Goal: Check status: Check status

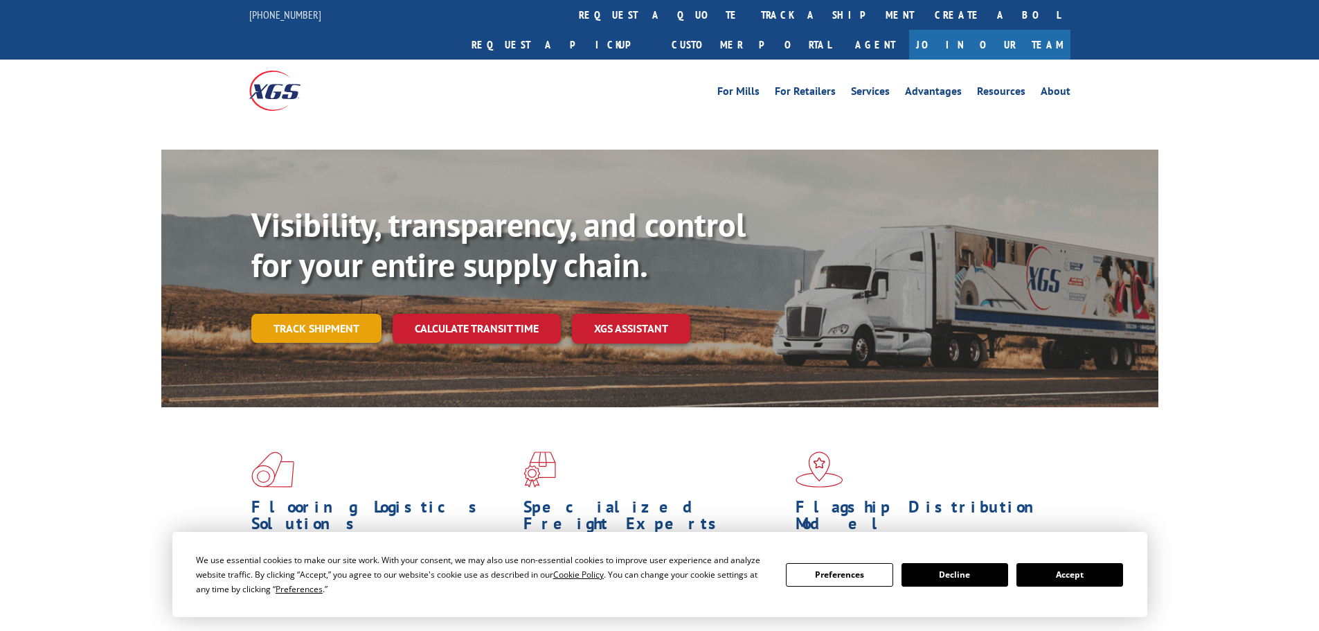
click at [270, 314] on link "Track shipment" at bounding box center [316, 328] width 130 height 29
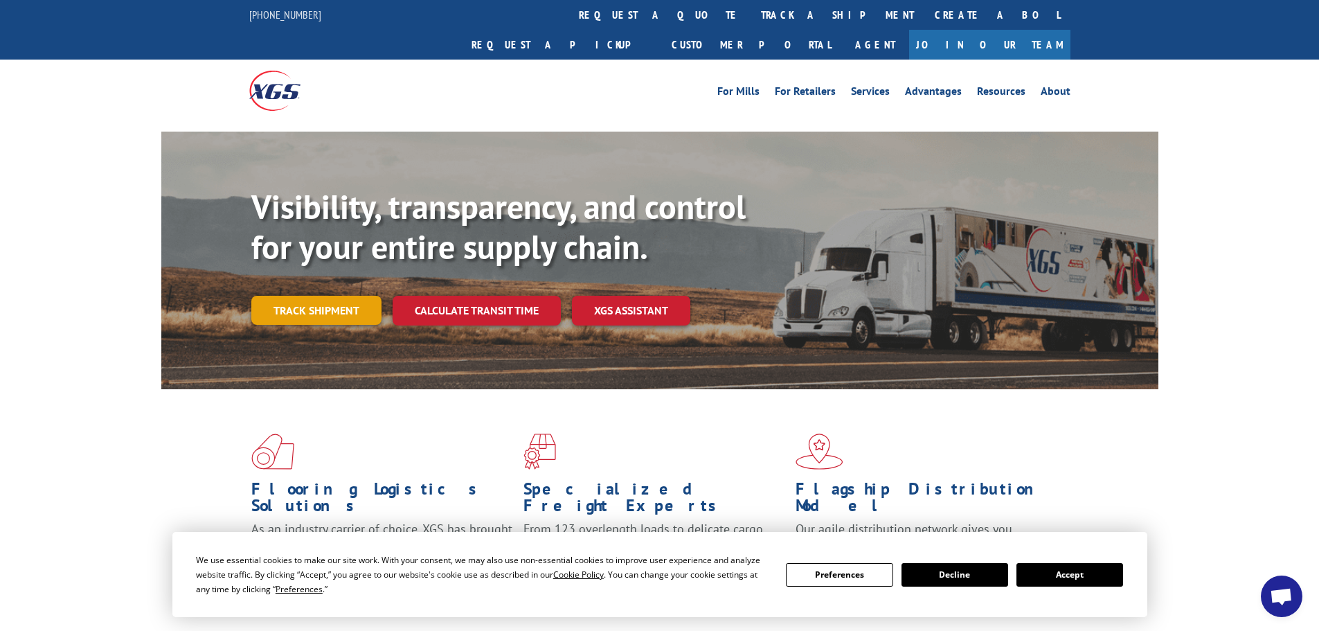
click at [303, 296] on link "Track shipment" at bounding box center [316, 310] width 130 height 29
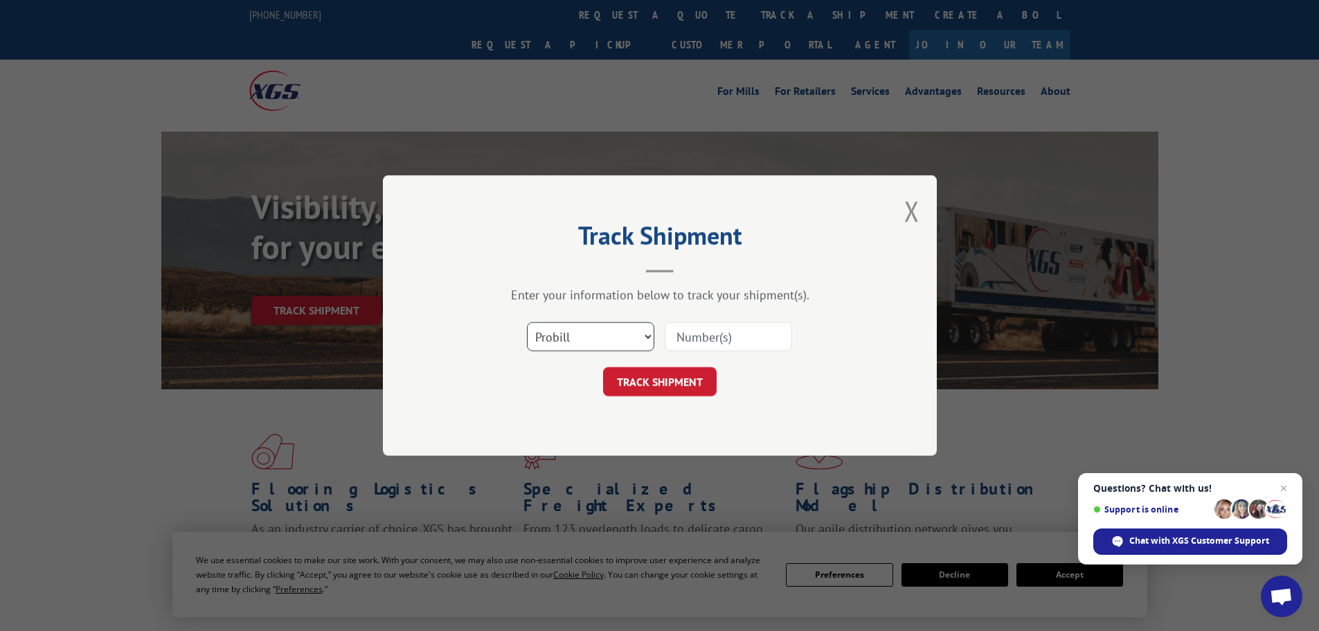
click at [573, 334] on select "Select category... Probill BOL PO" at bounding box center [590, 336] width 127 height 29
select select "bol"
click at [527, 322] on select "Select category... Probill BOL PO" at bounding box center [590, 336] width 127 height 29
click at [722, 325] on input at bounding box center [728, 336] width 127 height 29
paste input "5991905"
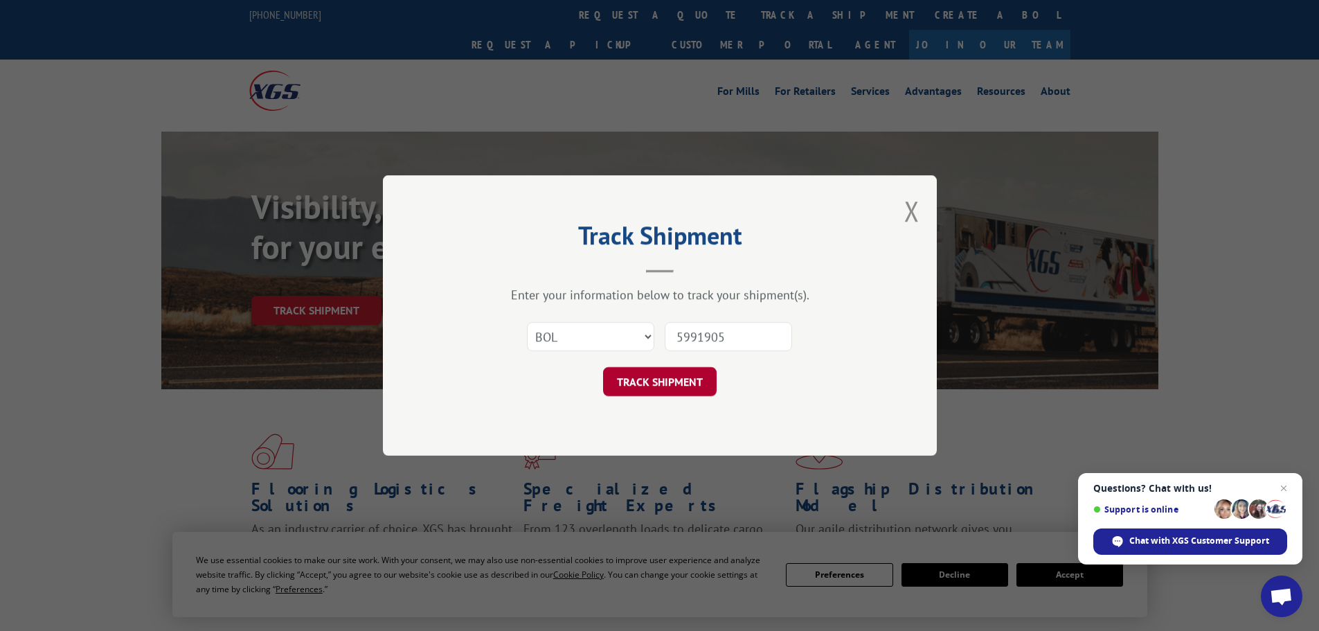
type input "5991905"
click at [674, 375] on button "TRACK SHIPMENT" at bounding box center [660, 381] width 114 height 29
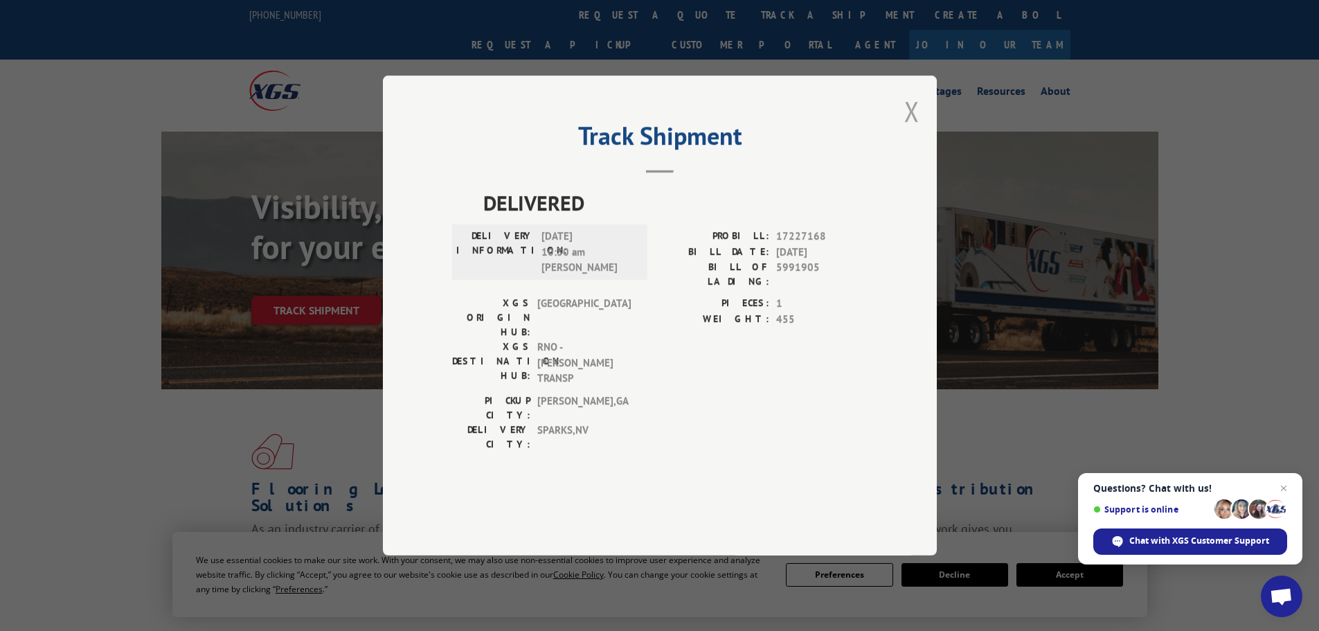
click at [913, 129] on button "Close modal" at bounding box center [911, 111] width 15 height 37
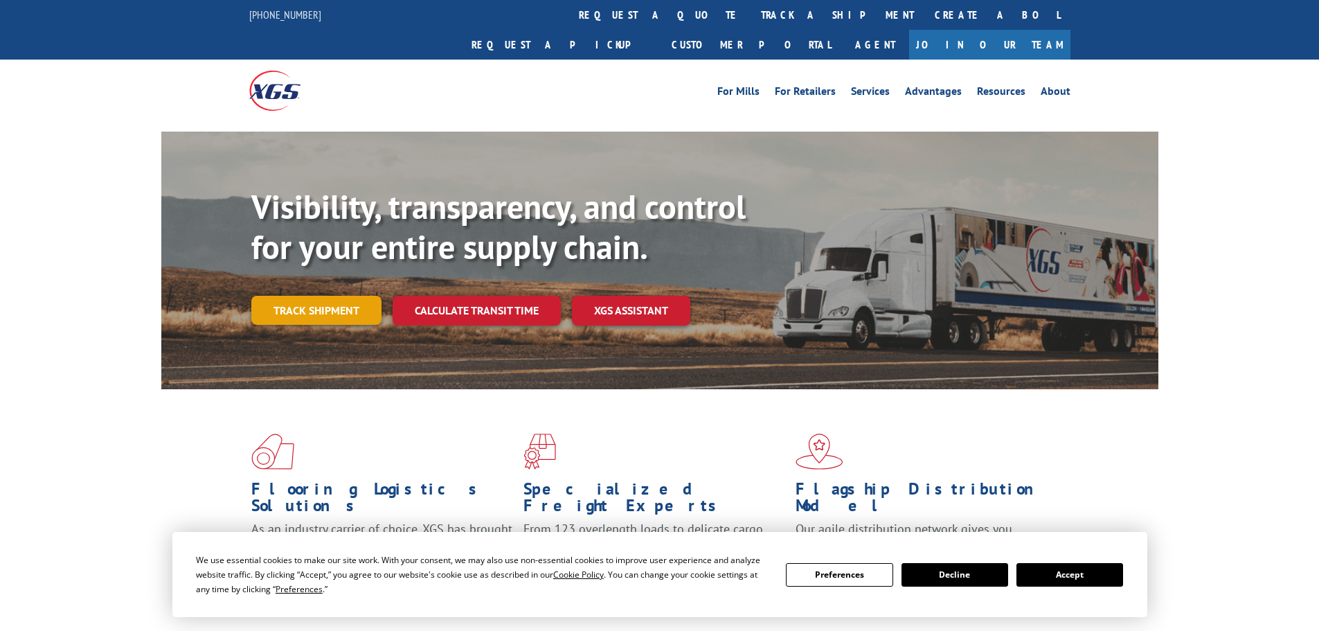
click at [312, 296] on link "Track shipment" at bounding box center [316, 310] width 130 height 29
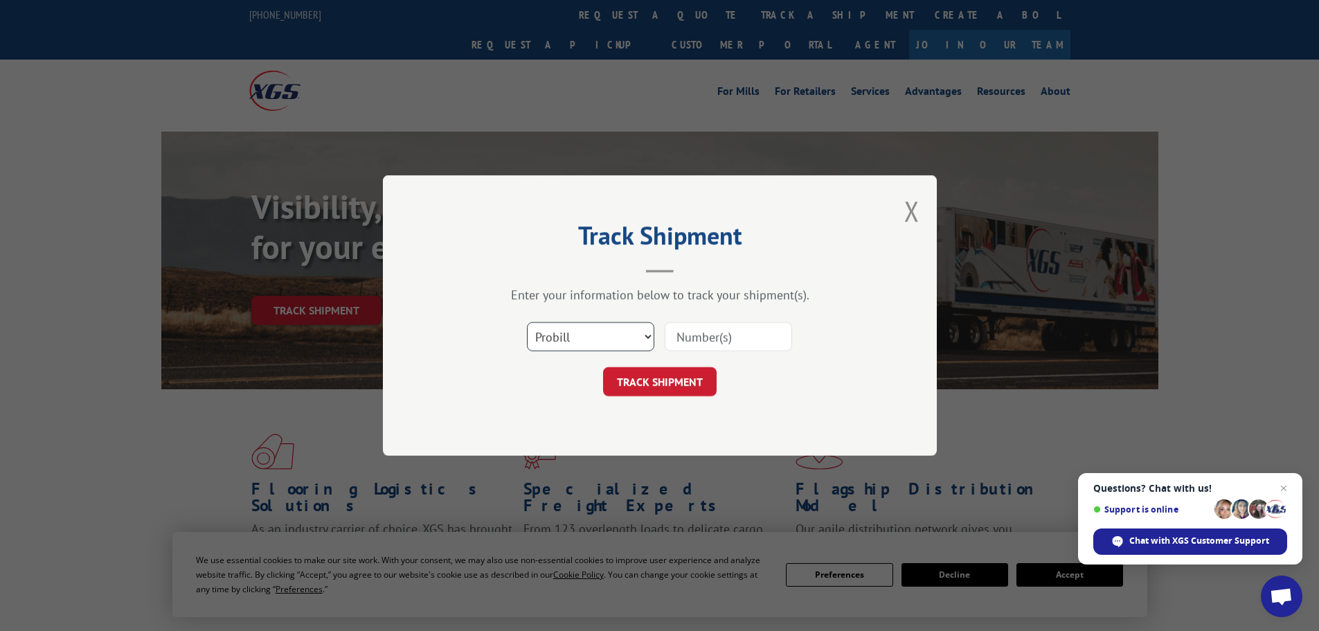
click at [573, 342] on select "Select category... Probill BOL PO" at bounding box center [590, 336] width 127 height 29
select select "bol"
click at [527, 322] on select "Select category... Probill BOL PO" at bounding box center [590, 336] width 127 height 29
paste input "5998550"
type input "5998550"
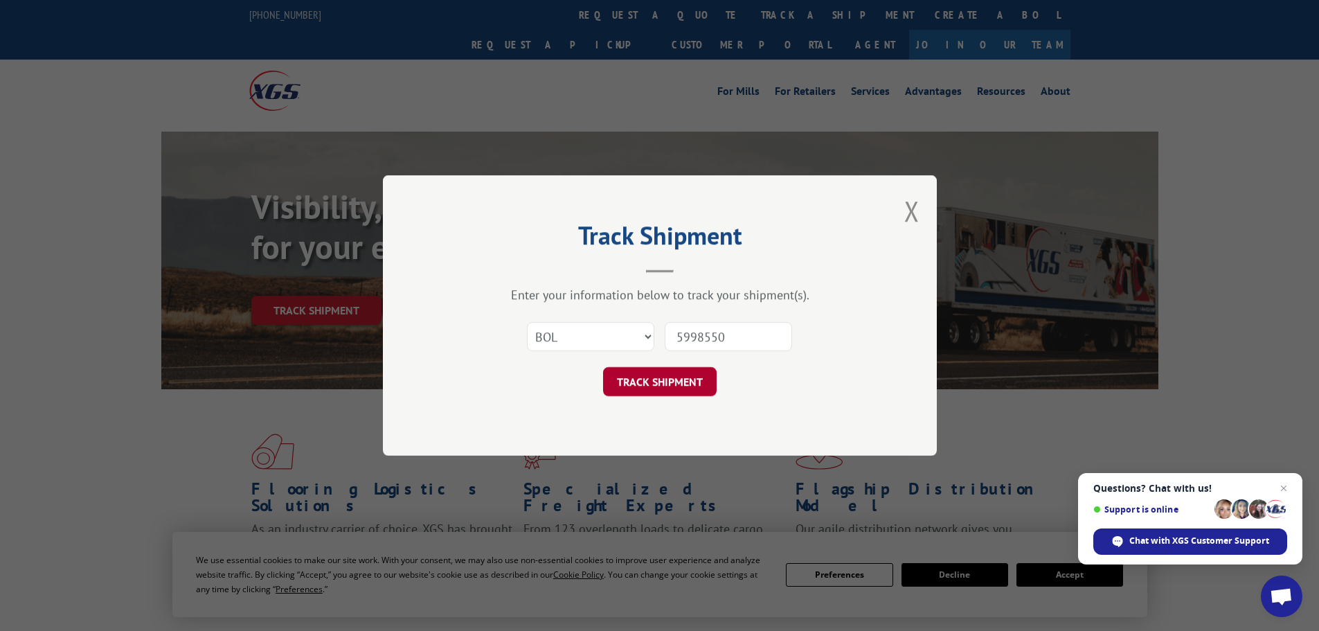
click at [655, 381] on button "TRACK SHIPMENT" at bounding box center [660, 381] width 114 height 29
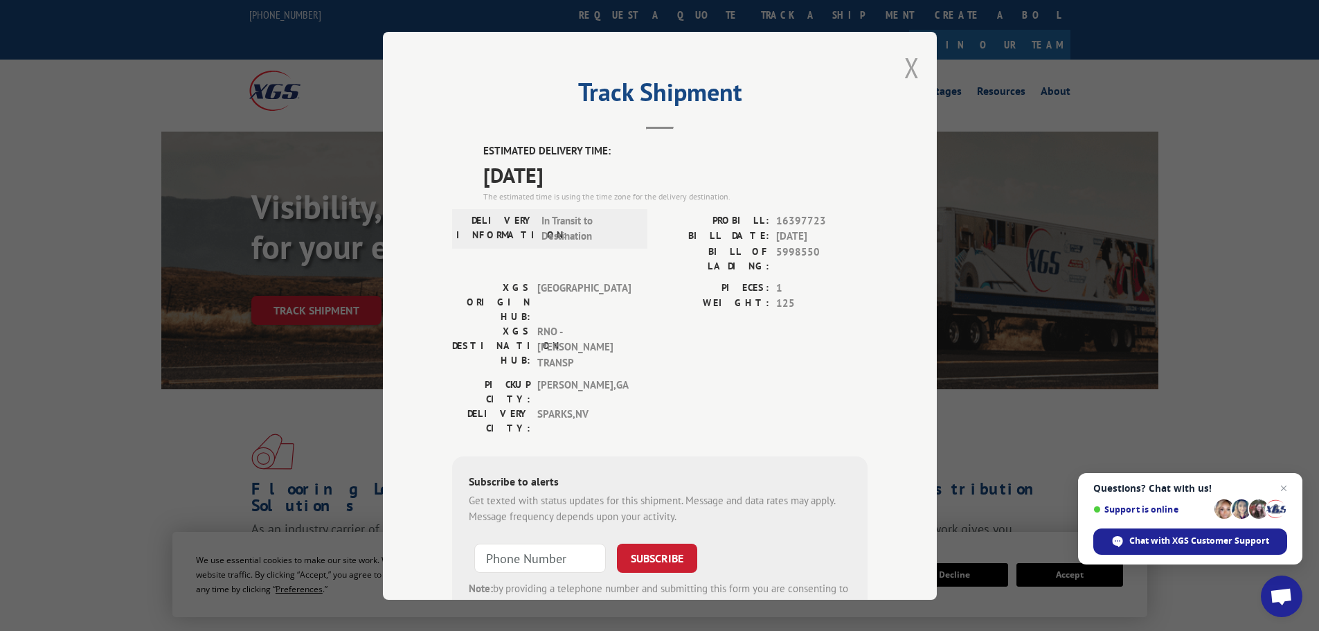
click at [904, 65] on button "Close modal" at bounding box center [911, 67] width 15 height 37
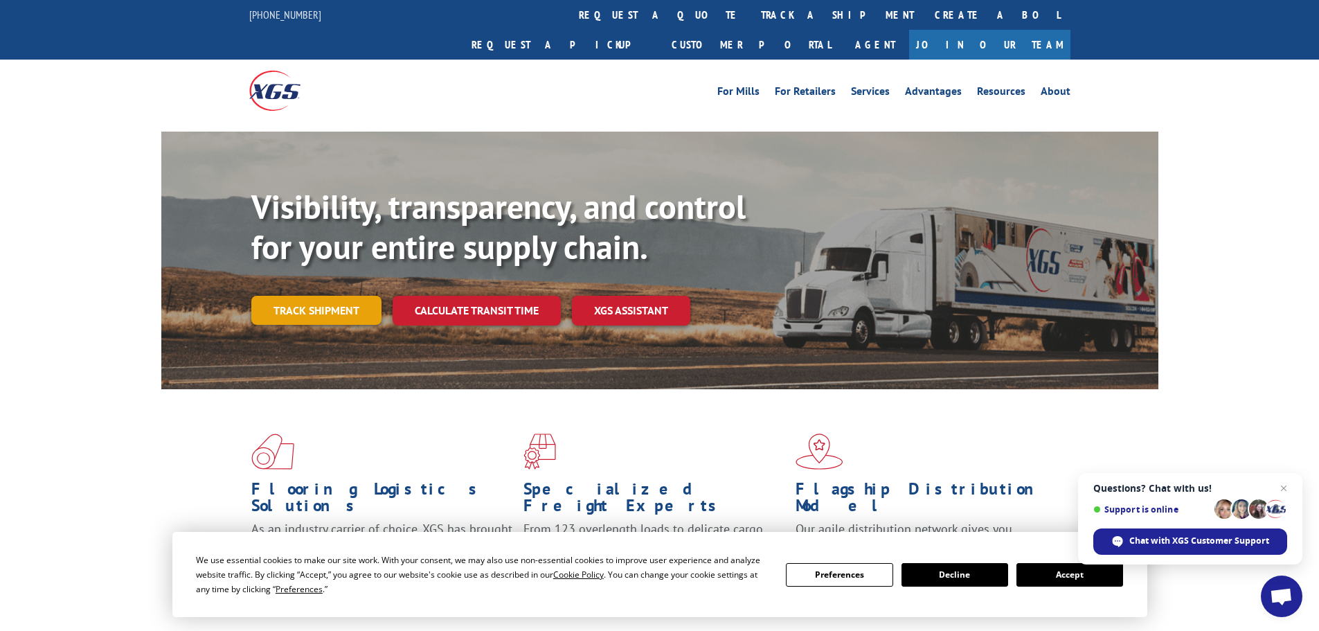
click at [302, 296] on link "Track shipment" at bounding box center [316, 310] width 130 height 29
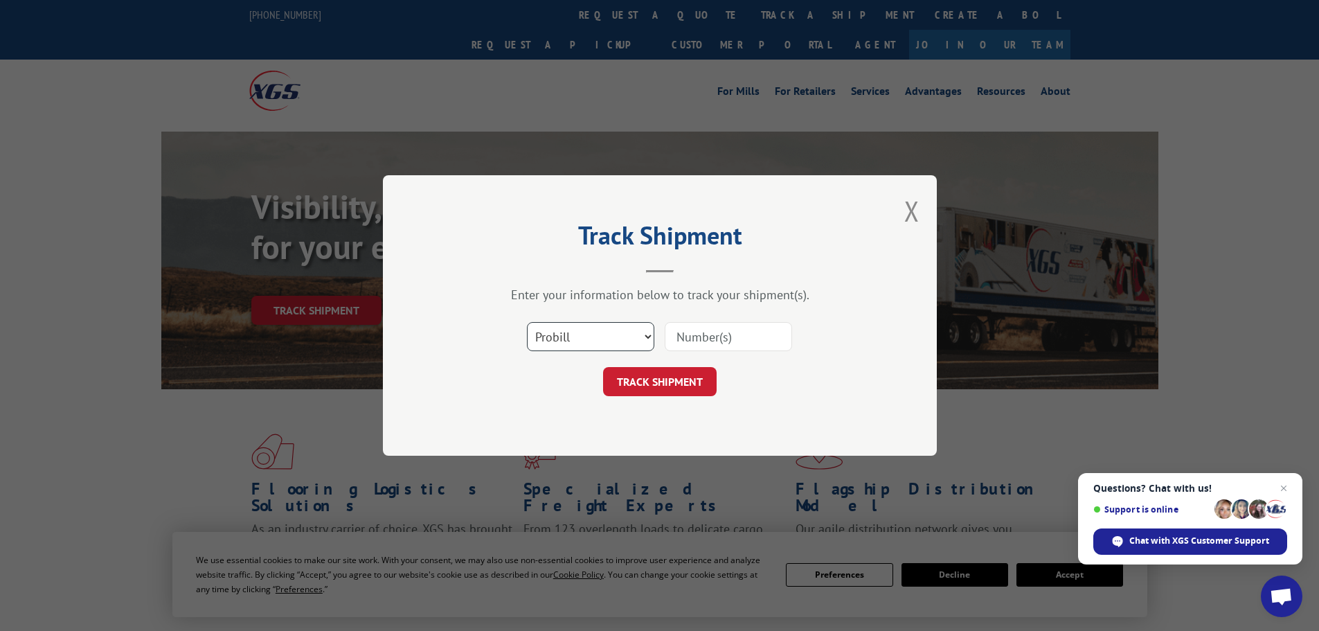
click at [555, 343] on select "Select category... Probill BOL PO" at bounding box center [590, 336] width 127 height 29
select select "bol"
click at [527, 322] on select "Select category... Probill BOL PO" at bounding box center [590, 336] width 127 height 29
click at [704, 346] on input at bounding box center [728, 336] width 127 height 29
paste input "5106052"
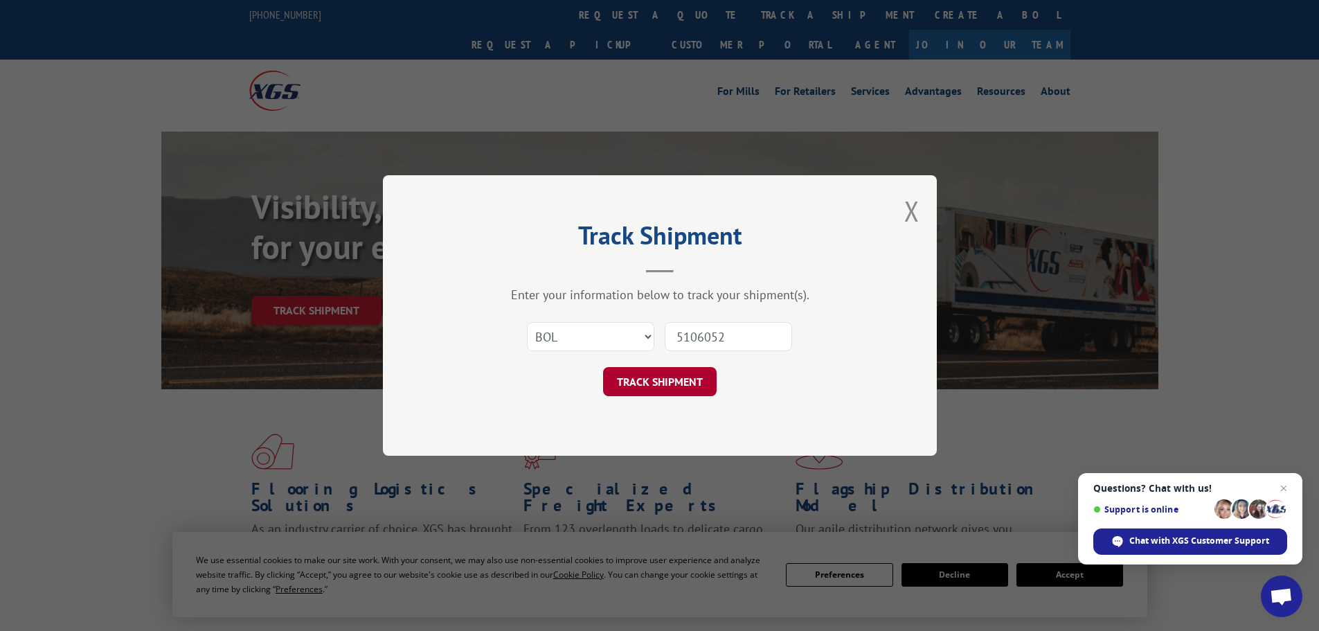
type input "5106052"
click at [673, 384] on button "TRACK SHIPMENT" at bounding box center [660, 381] width 114 height 29
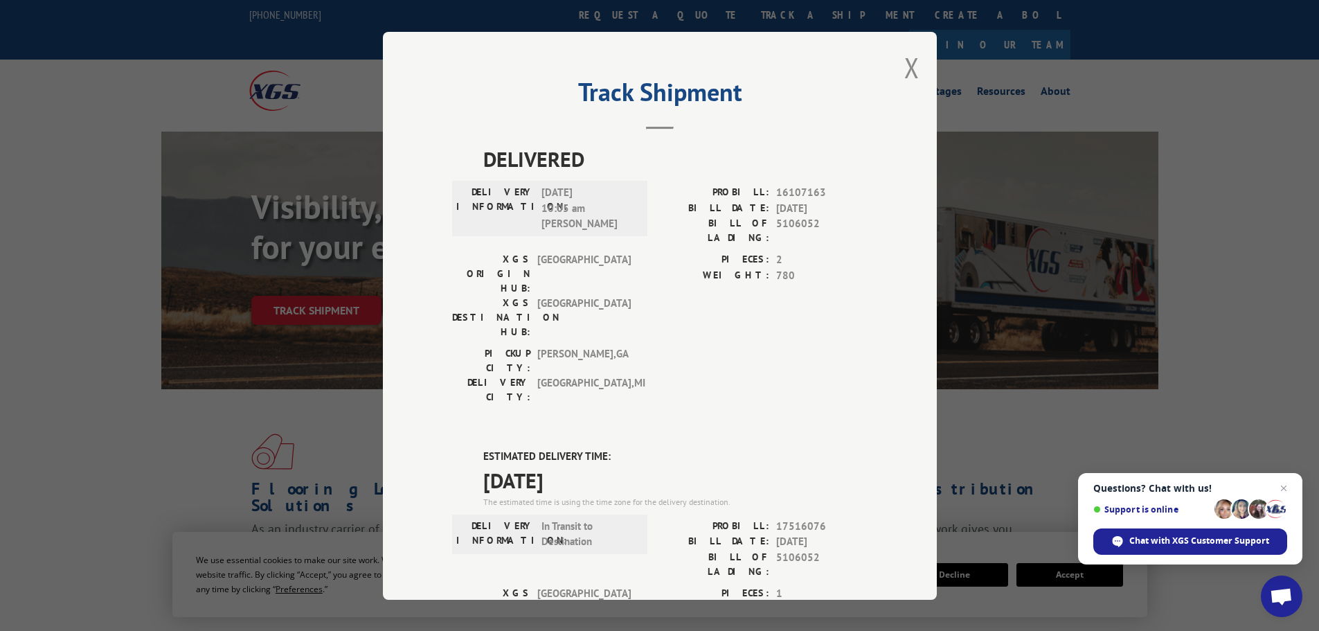
click at [897, 63] on div "Track Shipment DELIVERED DELIVERY INFORMATION: 09/04/2024 10:05 am Bob PROBILL:…" at bounding box center [660, 316] width 554 height 568
click at [904, 64] on button "Close modal" at bounding box center [911, 67] width 15 height 37
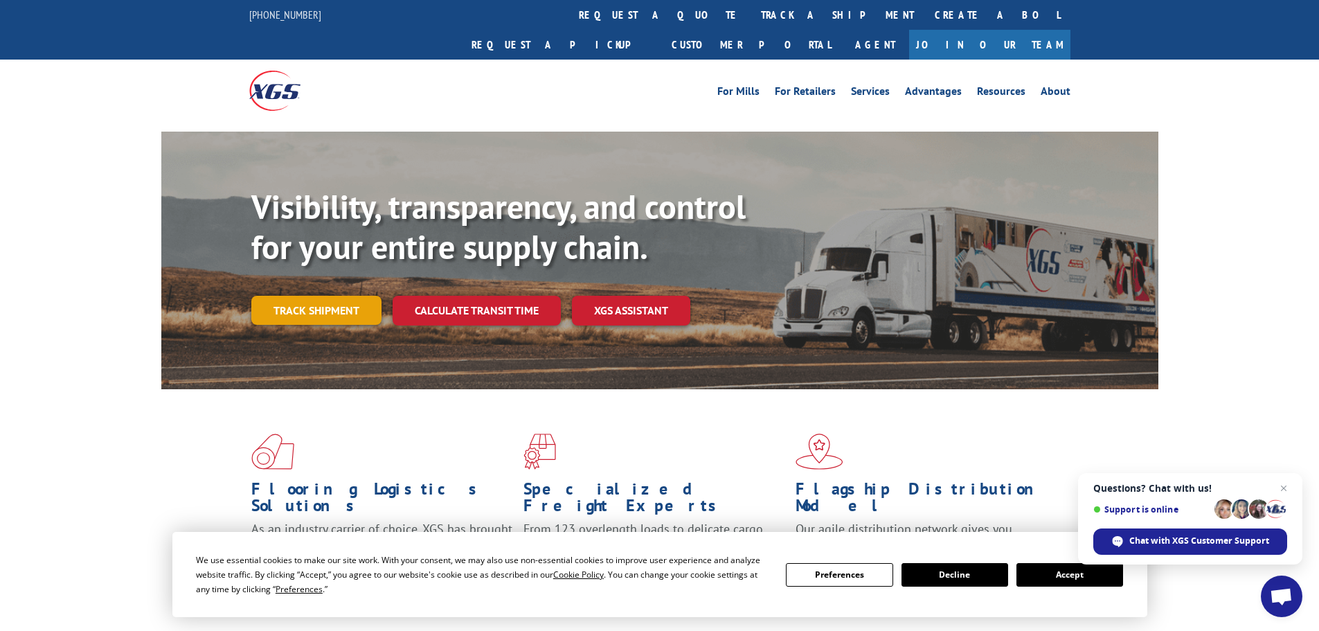
click at [328, 296] on link "Track shipment" at bounding box center [316, 310] width 130 height 29
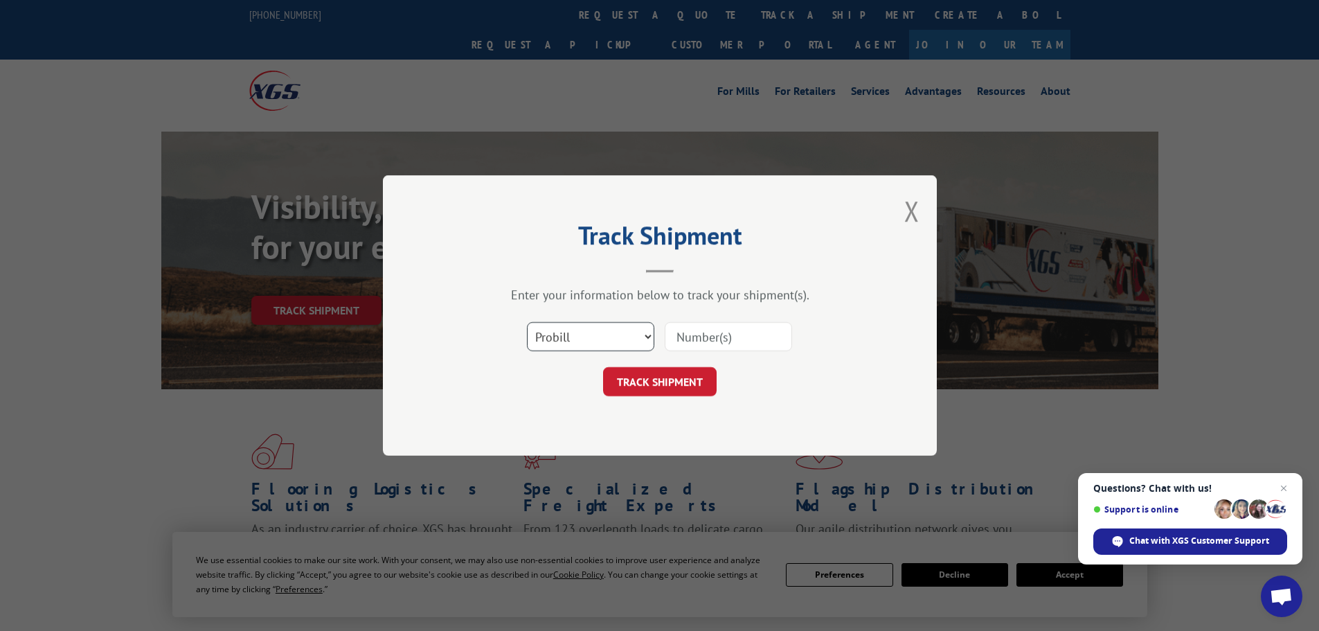
click at [583, 334] on select "Select category... Probill BOL PO" at bounding box center [590, 336] width 127 height 29
select select "bol"
click at [527, 322] on select "Select category... Probill BOL PO" at bounding box center [590, 336] width 127 height 29
click at [697, 339] on input at bounding box center [728, 336] width 127 height 29
paste input "5092487"
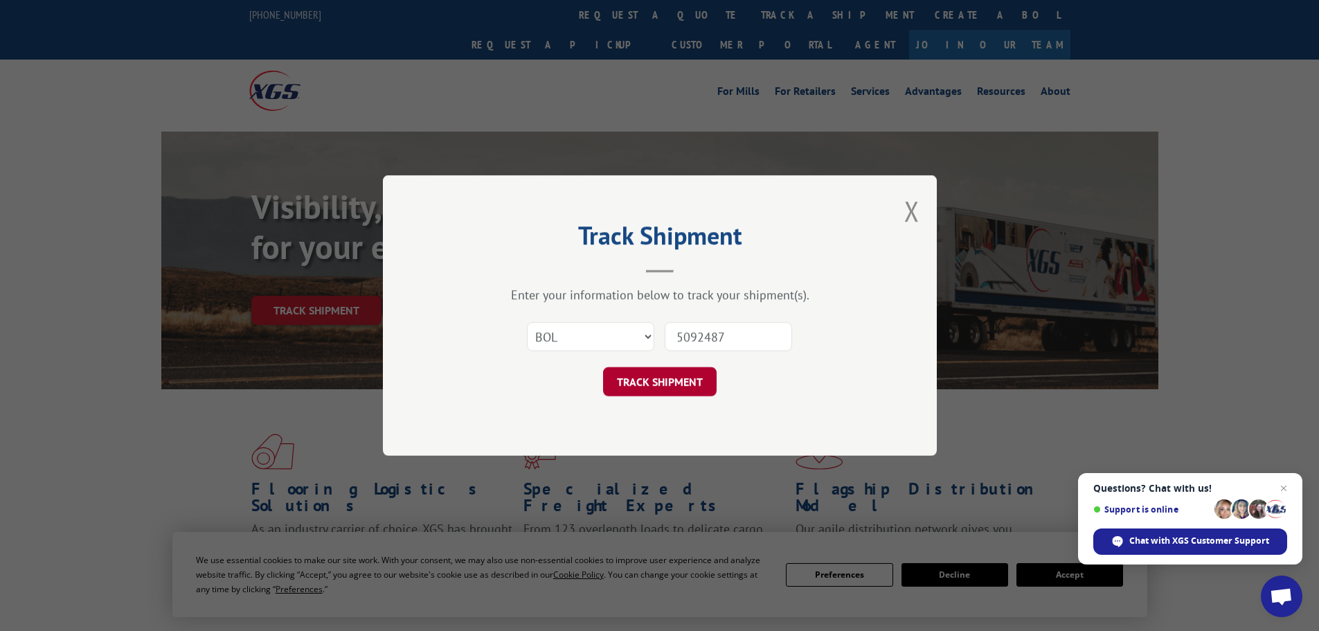
type input "5092487"
click at [641, 382] on button "TRACK SHIPMENT" at bounding box center [660, 381] width 114 height 29
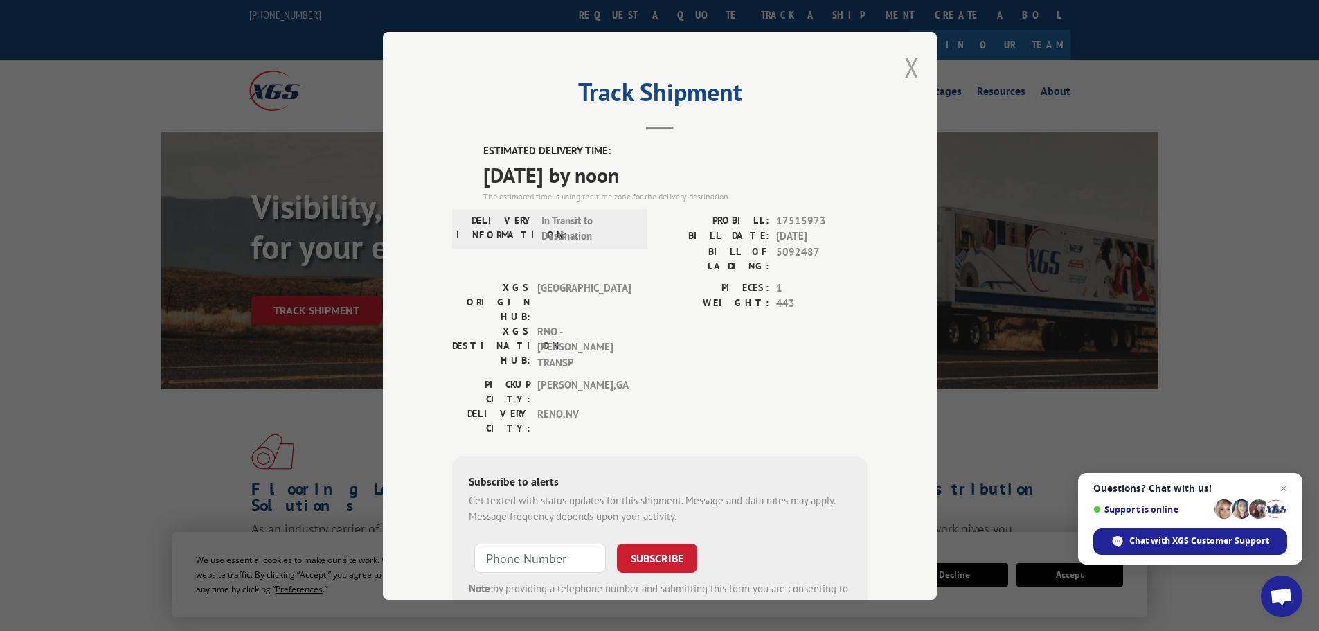
click at [907, 66] on button "Close modal" at bounding box center [911, 67] width 15 height 37
